Goal: Information Seeking & Learning: Learn about a topic

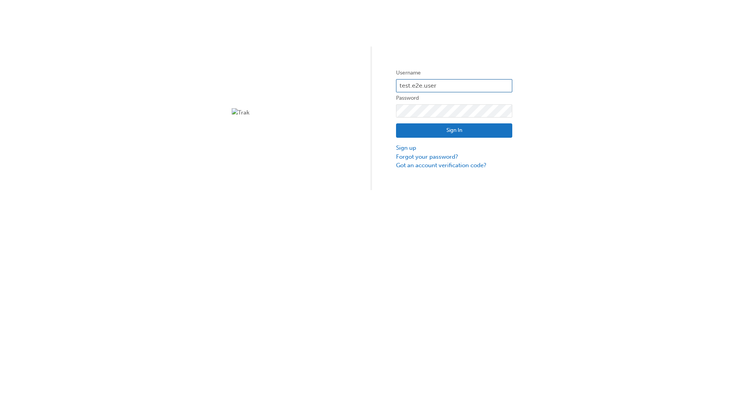
type input "test.e2e.user14"
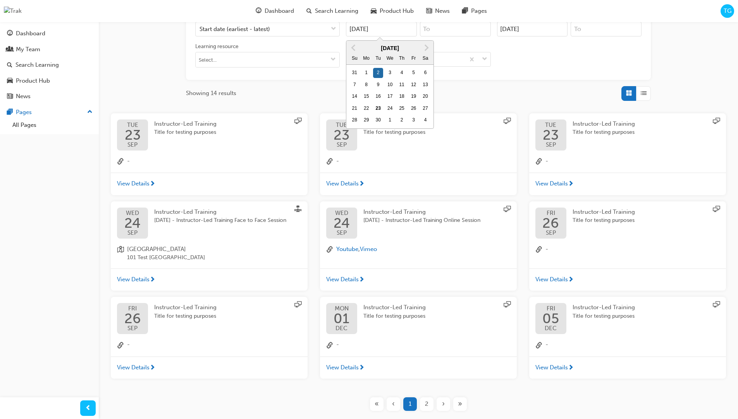
type input "[DATE]"
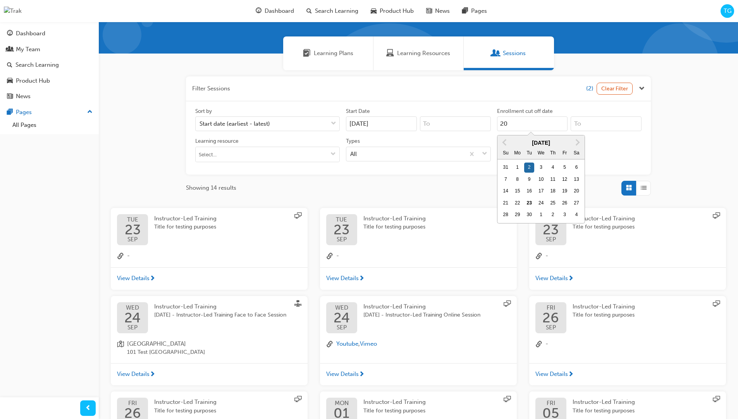
scroll to position [71, 0]
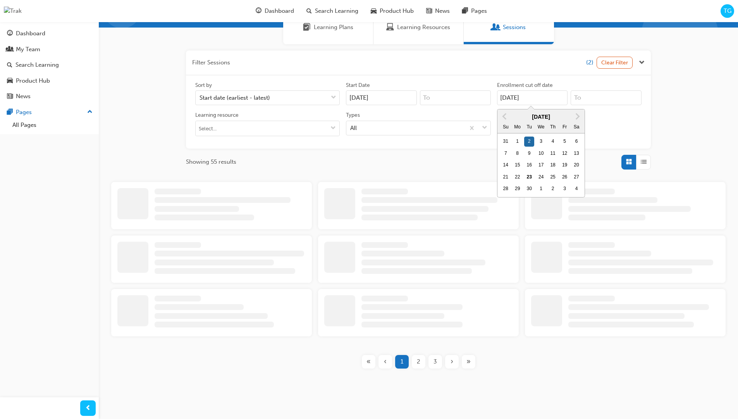
type input "[DATE]"
click at [351, 128] on input "Types All" at bounding box center [350, 127] width 1 height 7
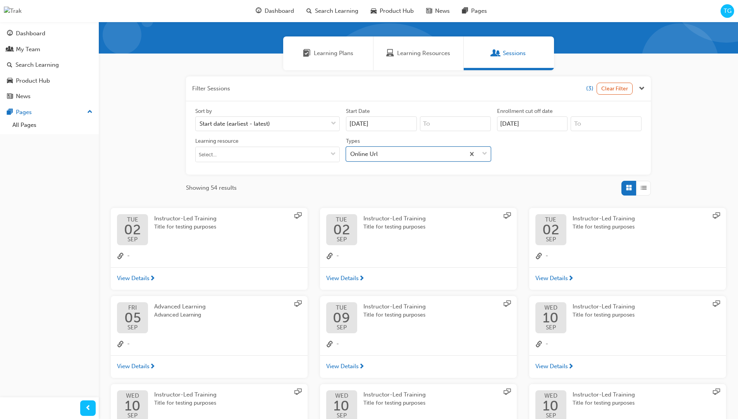
scroll to position [174, 0]
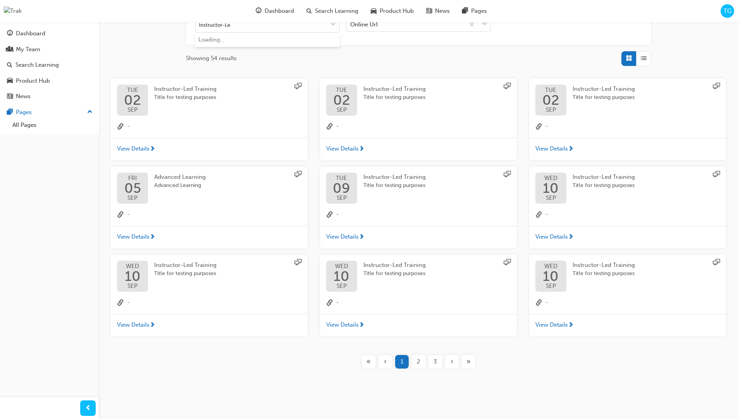
type input "Instructor-Led"
